Goal: Find specific page/section: Find specific page/section

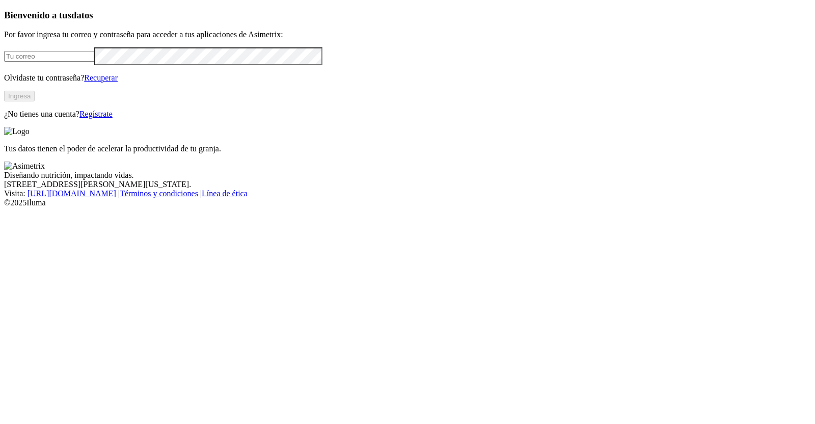
type input "[PERSON_NAME][EMAIL_ADDRESS][PERSON_NAME][DOMAIN_NAME]"
click at [35, 101] on button "Ingresa" at bounding box center [19, 96] width 31 height 11
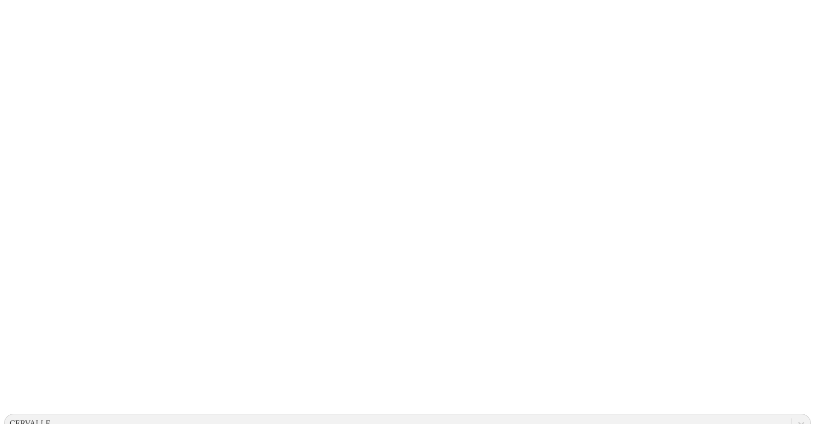
click at [798, 422] on icon at bounding box center [801, 424] width 6 height 4
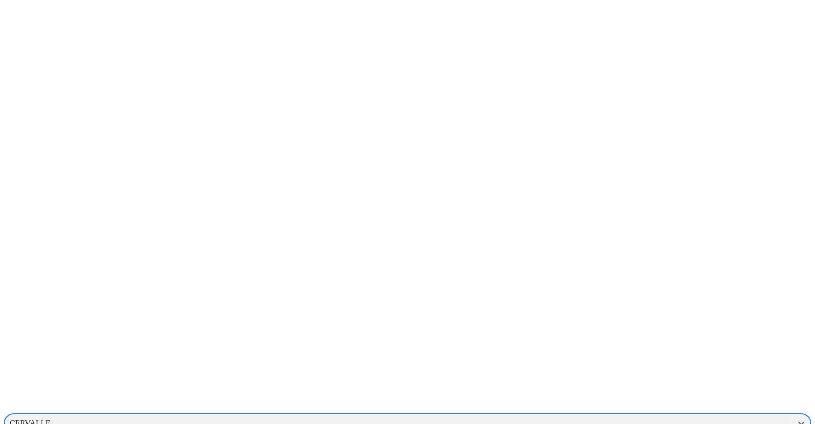
scroll to position [63, 0]
click at [796, 418] on icon at bounding box center [801, 423] width 10 height 10
